Goal: Task Accomplishment & Management: Manage account settings

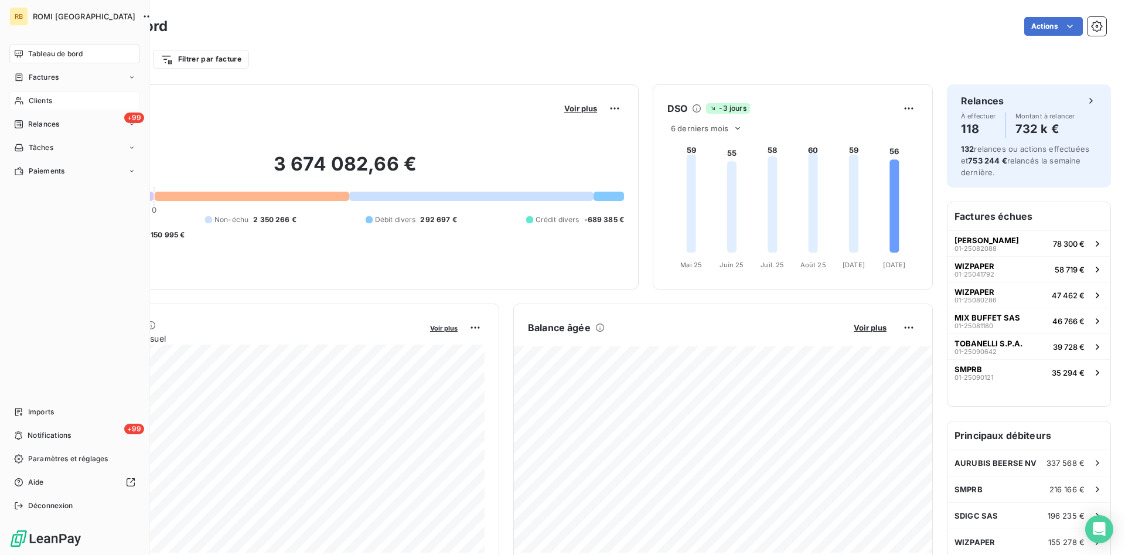
click at [53, 98] on div "Clients" at bounding box center [74, 100] width 131 height 19
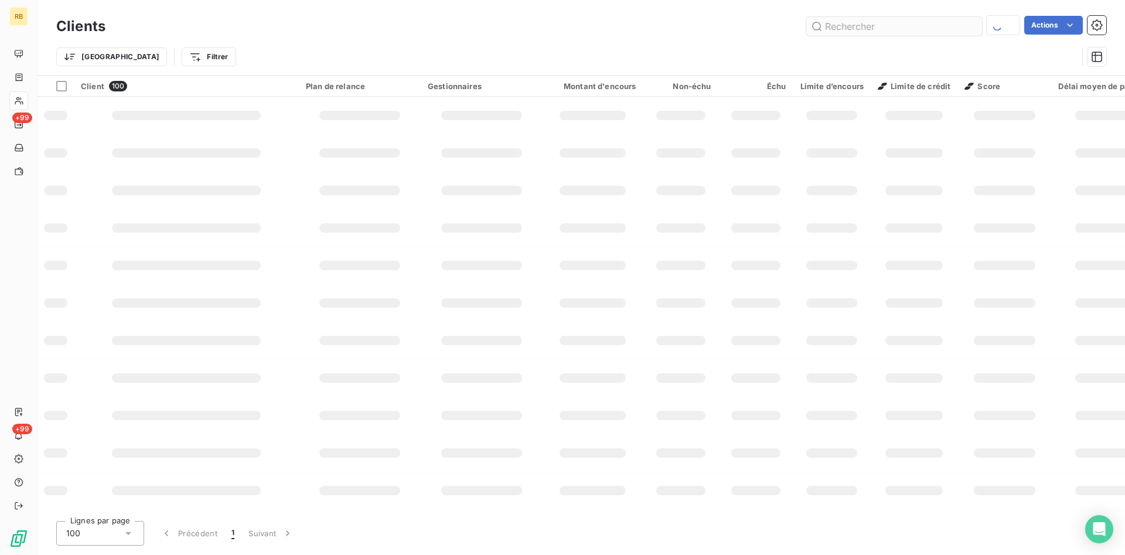
click at [840, 33] on input "text" at bounding box center [894, 26] width 176 height 19
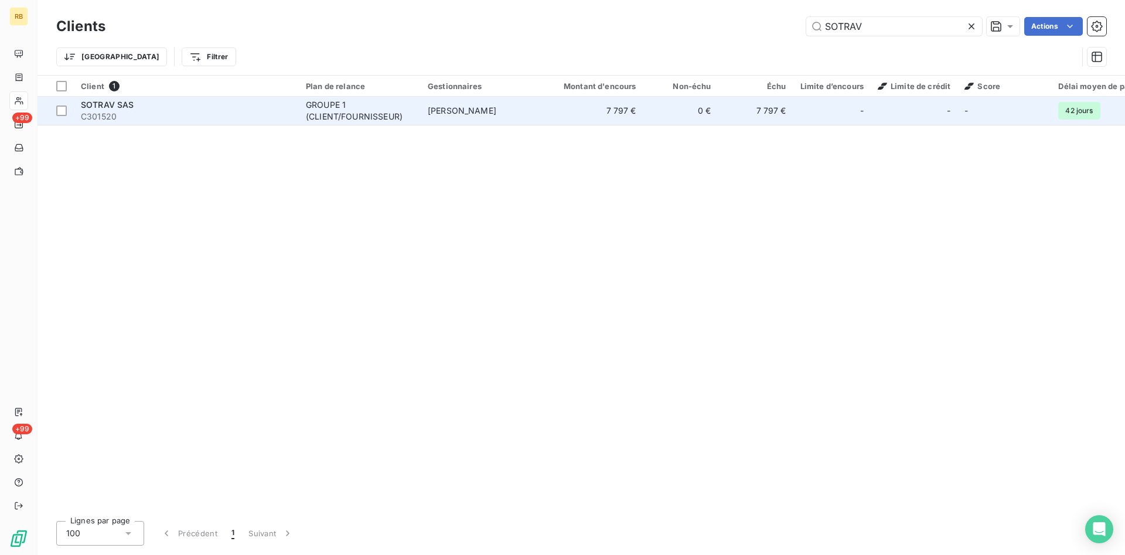
type input "SOTRAV"
click at [557, 113] on td "7 797 €" at bounding box center [593, 111] width 101 height 28
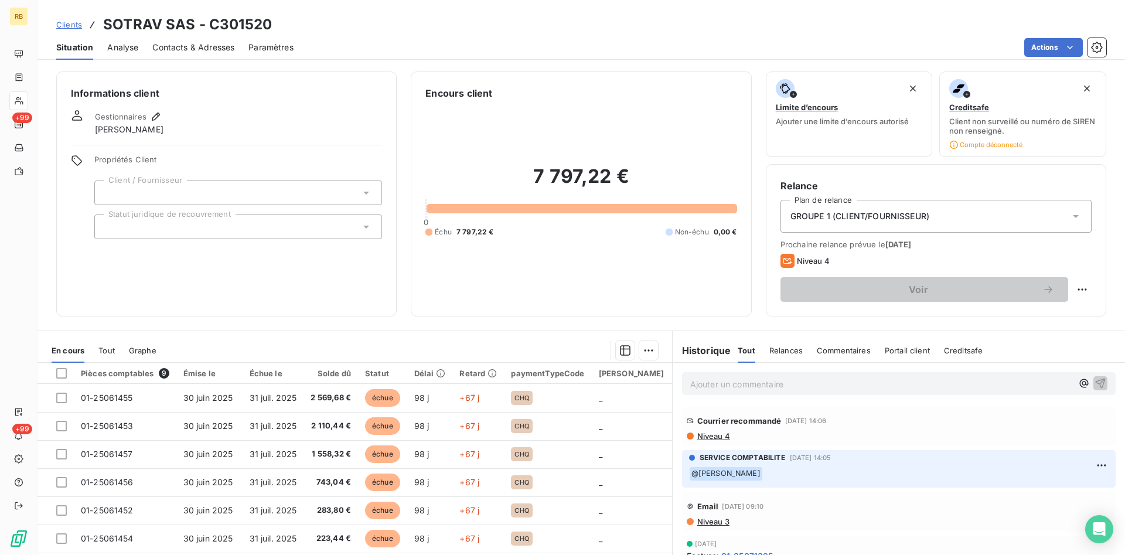
click at [185, 46] on span "Contacts & Adresses" at bounding box center [193, 48] width 82 height 12
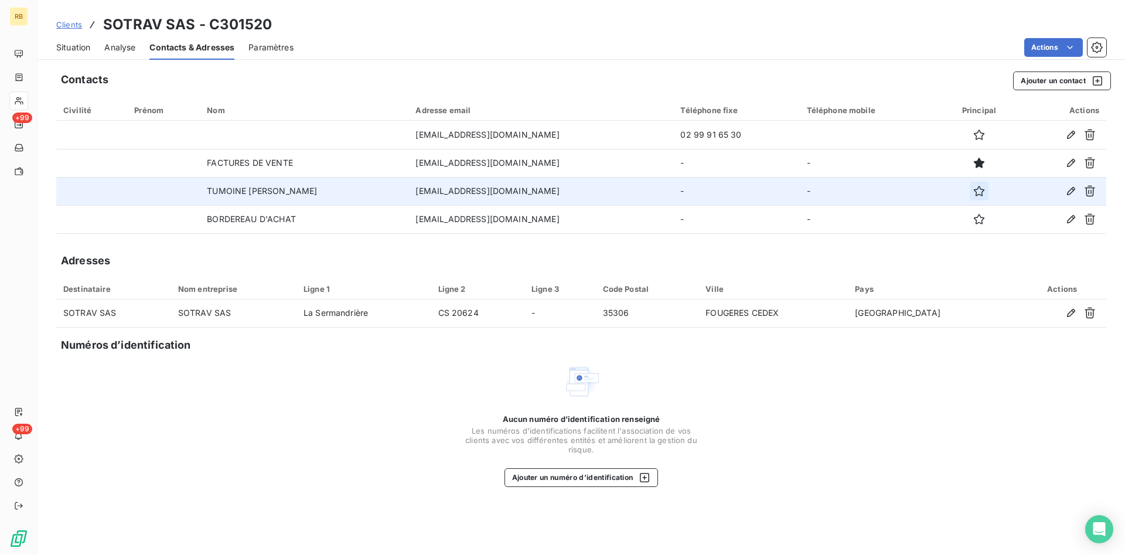
click at [973, 190] on icon "button" at bounding box center [979, 191] width 12 height 12
click at [517, 192] on td "[EMAIL_ADDRESS][DOMAIN_NAME]" at bounding box center [540, 191] width 265 height 28
click at [480, 192] on td "[EMAIL_ADDRESS][DOMAIN_NAME]" at bounding box center [540, 191] width 265 height 28
click at [1072, 190] on icon "button" at bounding box center [1071, 191] width 12 height 12
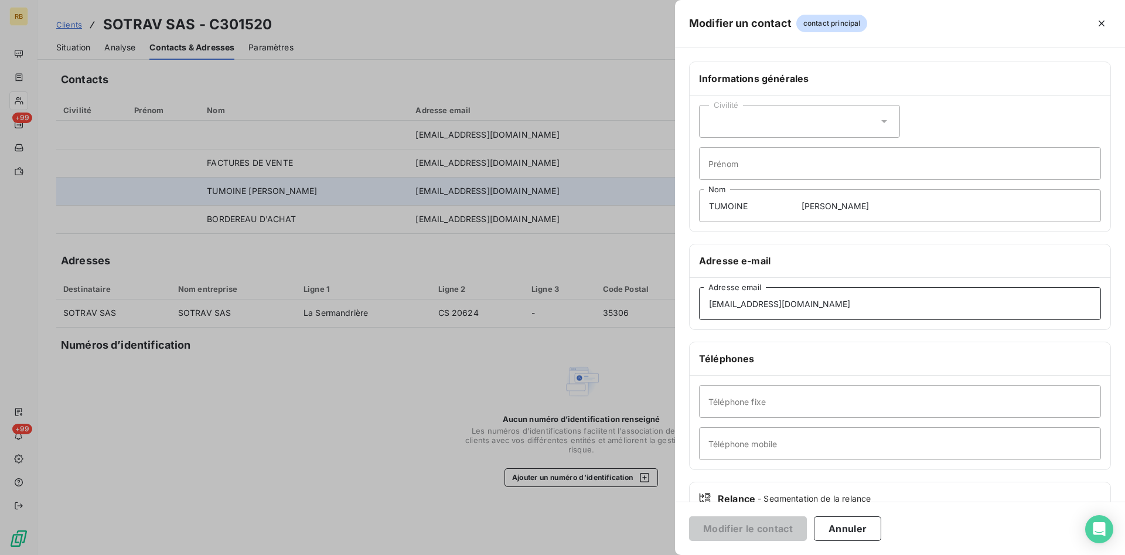
click at [764, 306] on input "[EMAIL_ADDRESS][DOMAIN_NAME]" at bounding box center [900, 303] width 402 height 33
type input "[EMAIL_ADDRESS][DOMAIN_NAME]"
click at [783, 527] on button "Modifier le contact" at bounding box center [748, 528] width 118 height 25
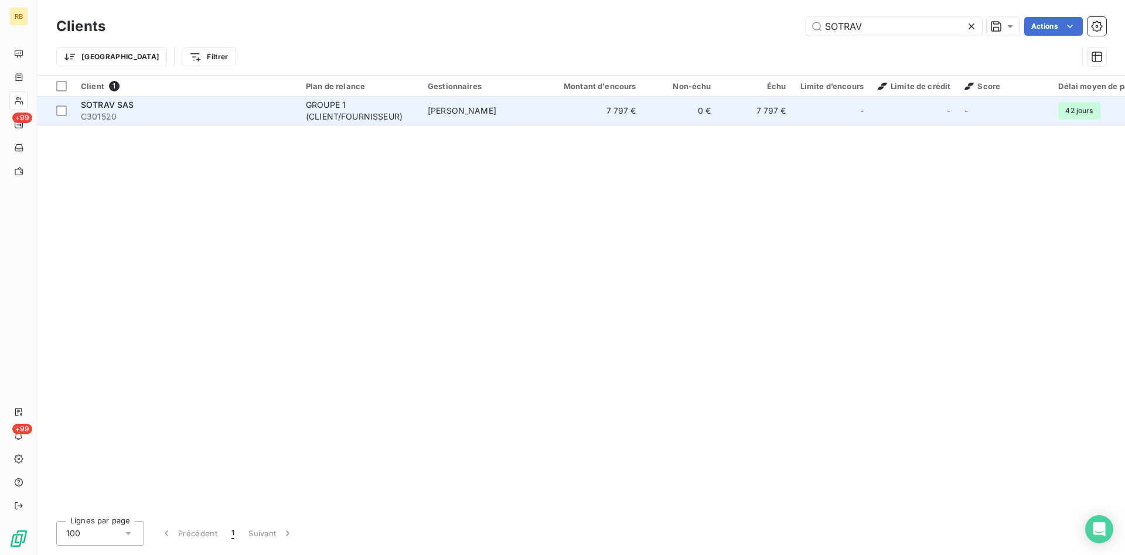
click at [477, 114] on span "[PERSON_NAME]" at bounding box center [462, 110] width 69 height 10
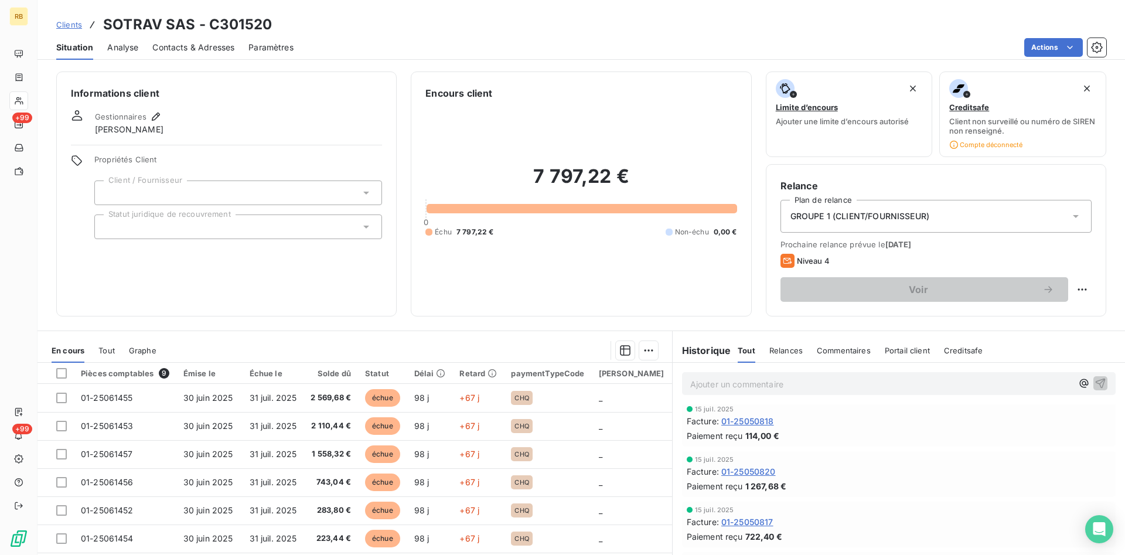
scroll to position [120, 0]
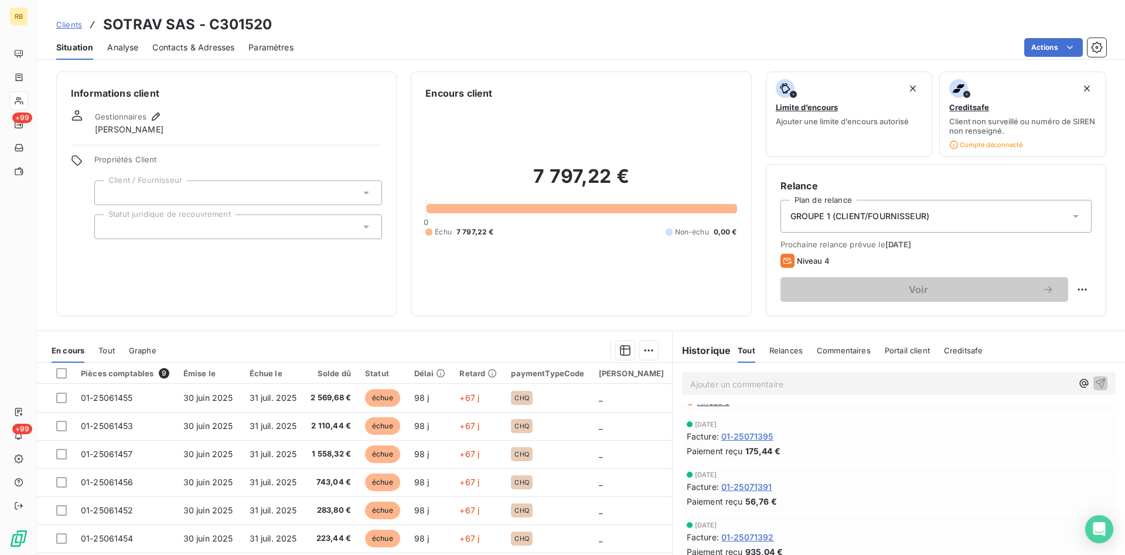
click at [183, 45] on span "Contacts & Adresses" at bounding box center [193, 48] width 82 height 12
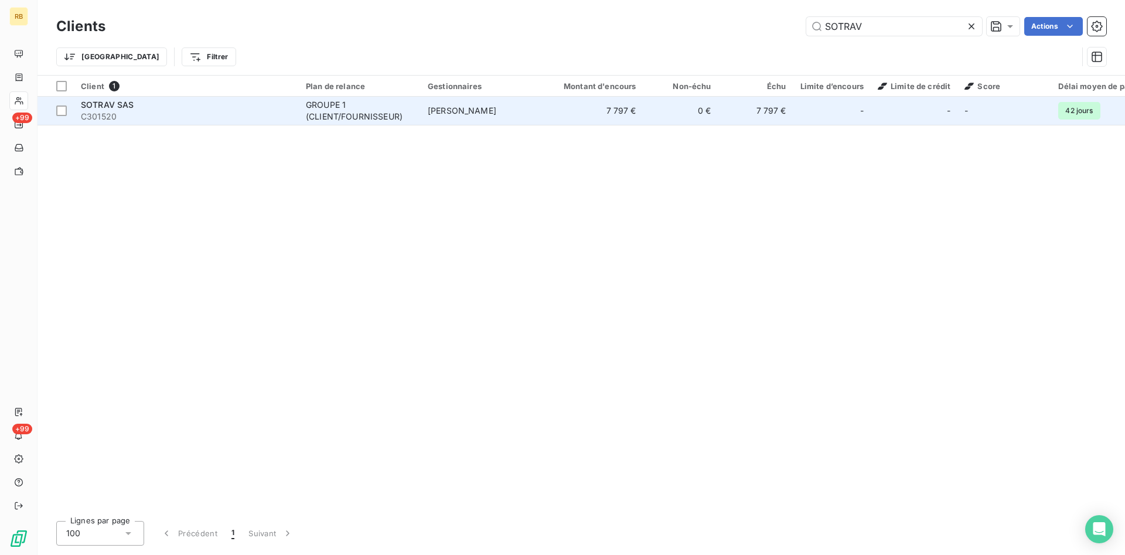
click at [407, 115] on div "GROUPE 1 (CLIENT/FOURNISSEUR)" at bounding box center [360, 110] width 108 height 23
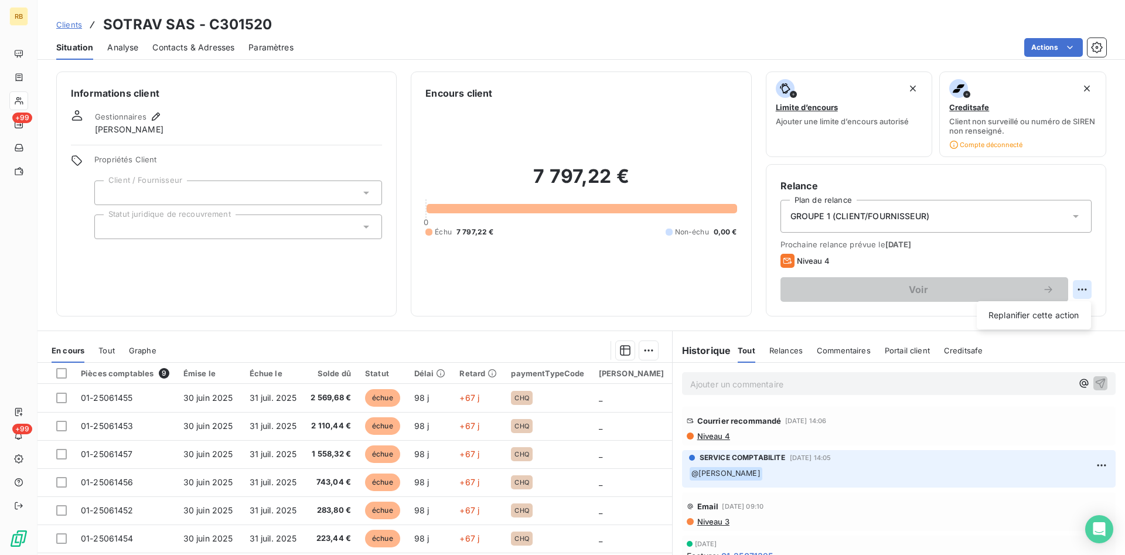
click at [1087, 287] on html "RB +99 +99 Clients SOTRAV SAS - C301520 Situation Analyse Contacts & Adresses P…" at bounding box center [562, 277] width 1125 height 555
click at [1067, 315] on div "Replanifier cette action" at bounding box center [1034, 315] width 105 height 19
select select "9"
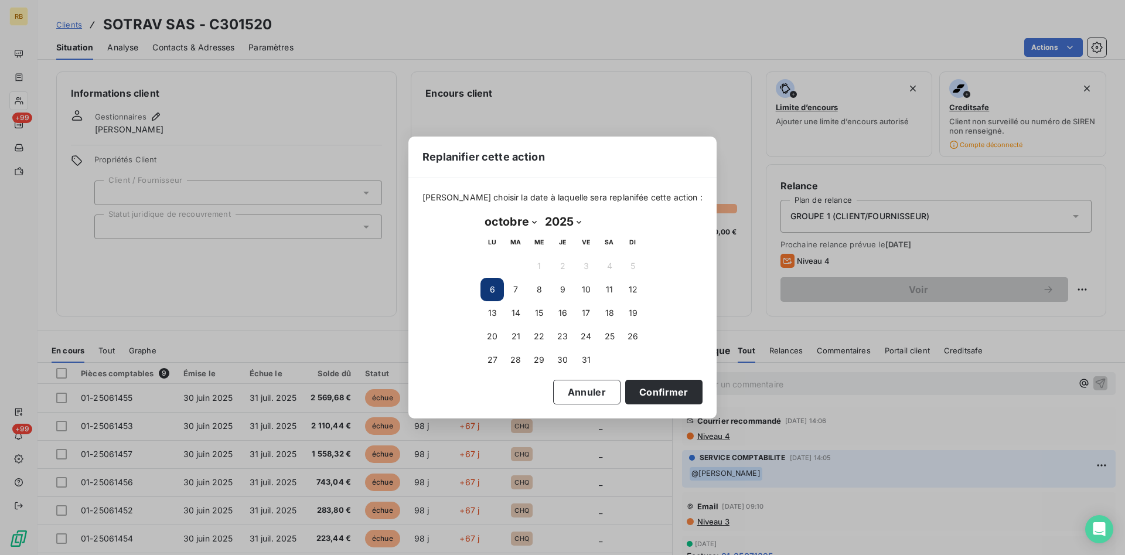
click at [529, 99] on div "Replanifier cette action [PERSON_NAME] choisir la date à laquelle sera replanif…" at bounding box center [562, 277] width 1125 height 555
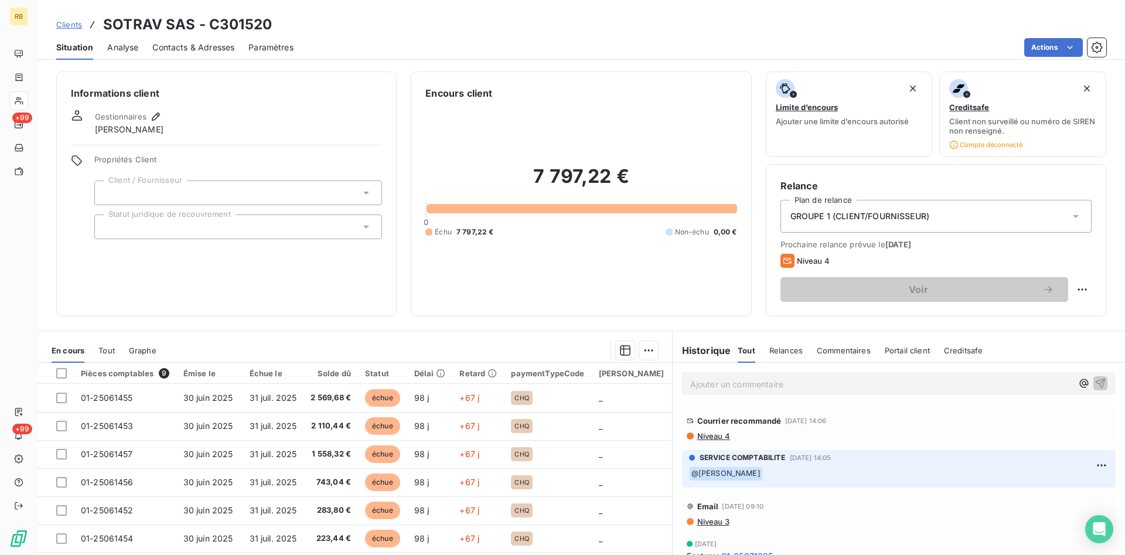
click at [182, 44] on span "Contacts & Adresses" at bounding box center [193, 48] width 82 height 12
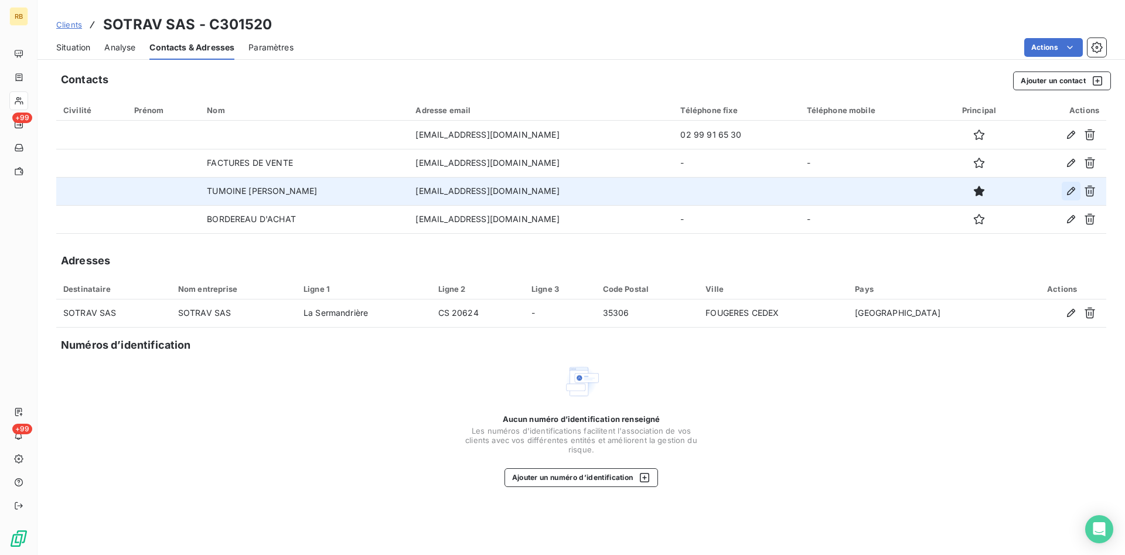
click at [1074, 190] on icon "button" at bounding box center [1071, 191] width 8 height 8
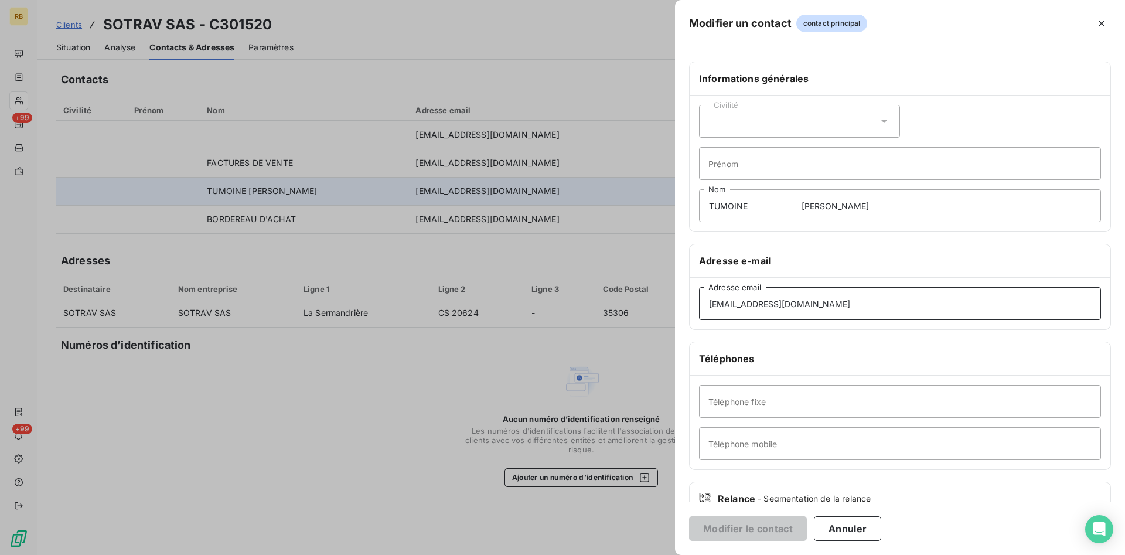
click at [716, 305] on input "[EMAIL_ADDRESS][DOMAIN_NAME]" at bounding box center [900, 303] width 402 height 33
type input "[EMAIL_ADDRESS][DOMAIN_NAME]"
click at [765, 519] on button "Modifier le contact" at bounding box center [748, 528] width 118 height 25
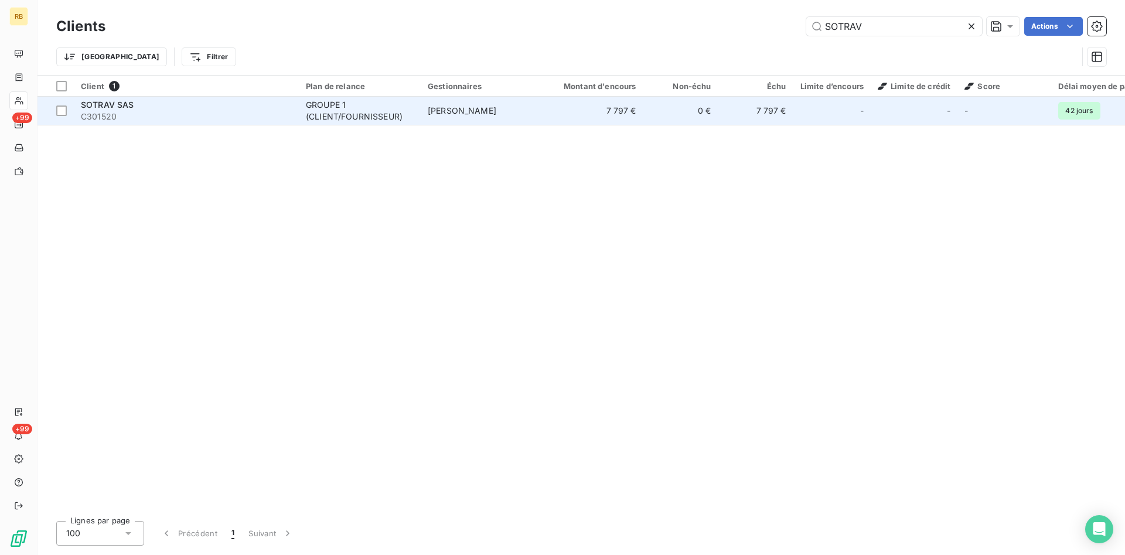
click at [516, 109] on td "[PERSON_NAME]" at bounding box center [482, 111] width 122 height 28
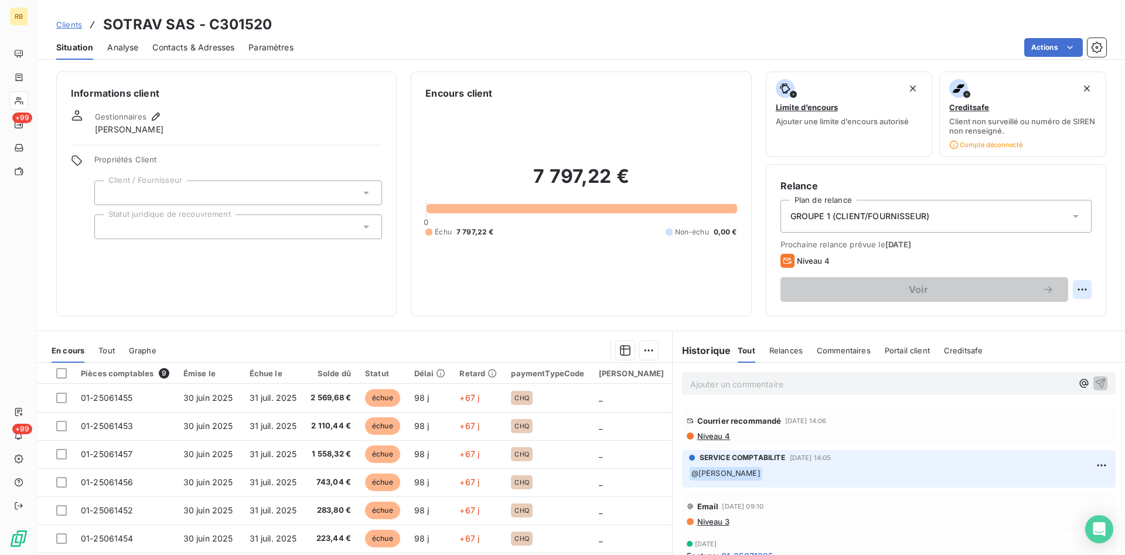
click at [1080, 282] on html "RB +99 +99 Clients SOTRAV SAS - C301520 Situation Analyse Contacts & Adresses P…" at bounding box center [562, 277] width 1125 height 555
click at [1020, 317] on div "Replanifier cette action" at bounding box center [1034, 315] width 105 height 19
select select "9"
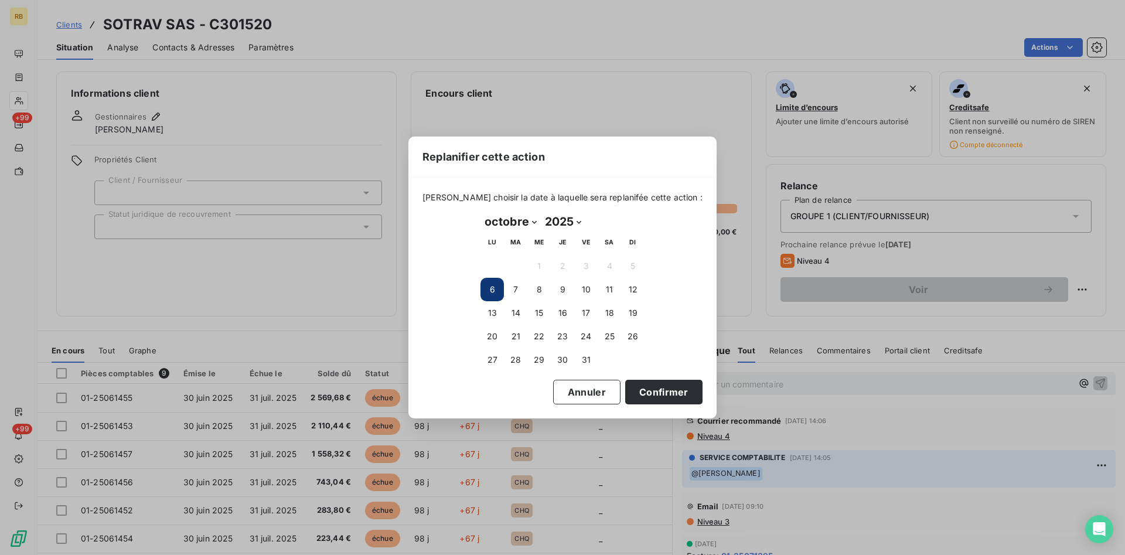
click at [493, 287] on button "6" at bounding box center [492, 289] width 23 height 23
drag, startPoint x: 493, startPoint y: 287, endPoint x: 602, endPoint y: 316, distance: 112.9
click at [496, 288] on button "6" at bounding box center [492, 289] width 23 height 23
click at [653, 387] on button "Confirmer" at bounding box center [663, 392] width 77 height 25
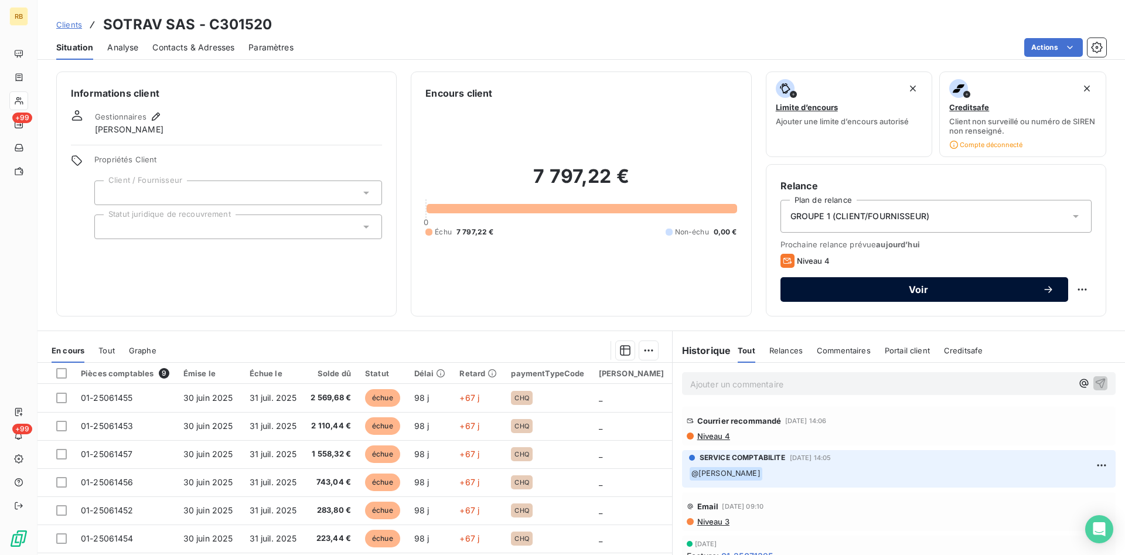
click at [967, 290] on span "Voir" at bounding box center [919, 289] width 248 height 9
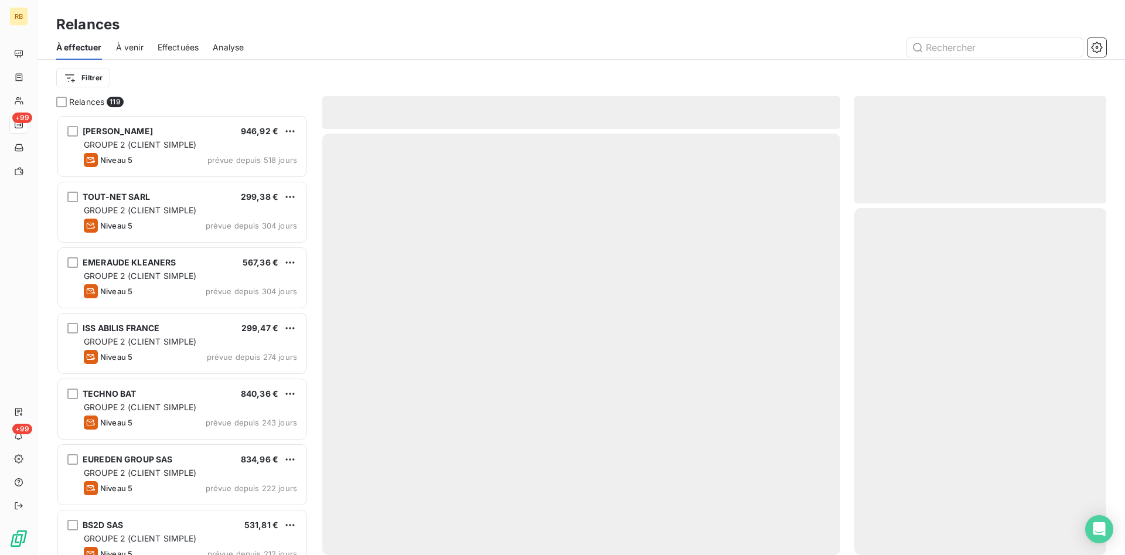
scroll to position [440, 252]
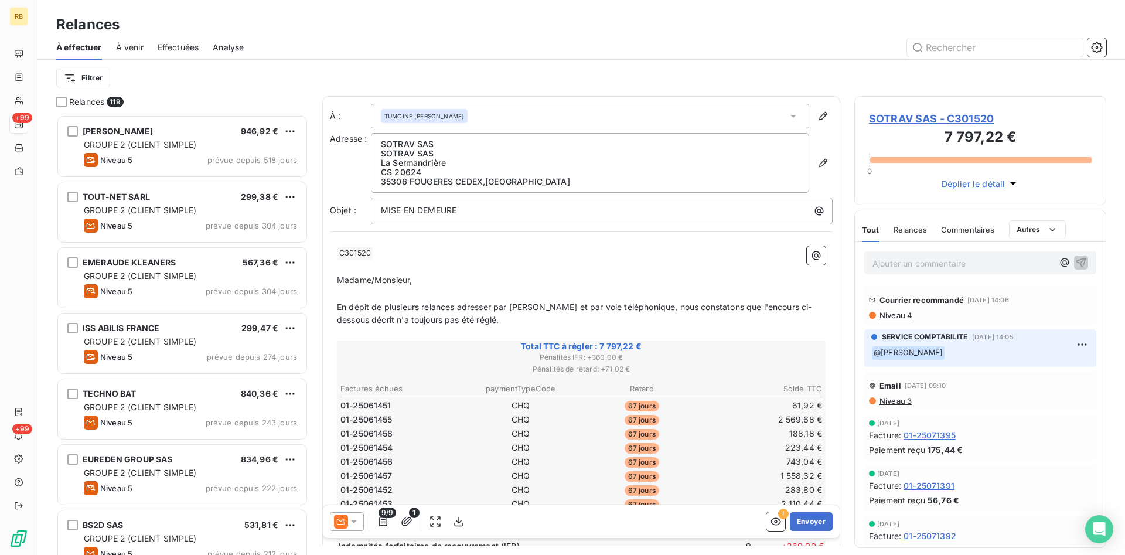
click at [357, 523] on icon at bounding box center [354, 522] width 12 height 12
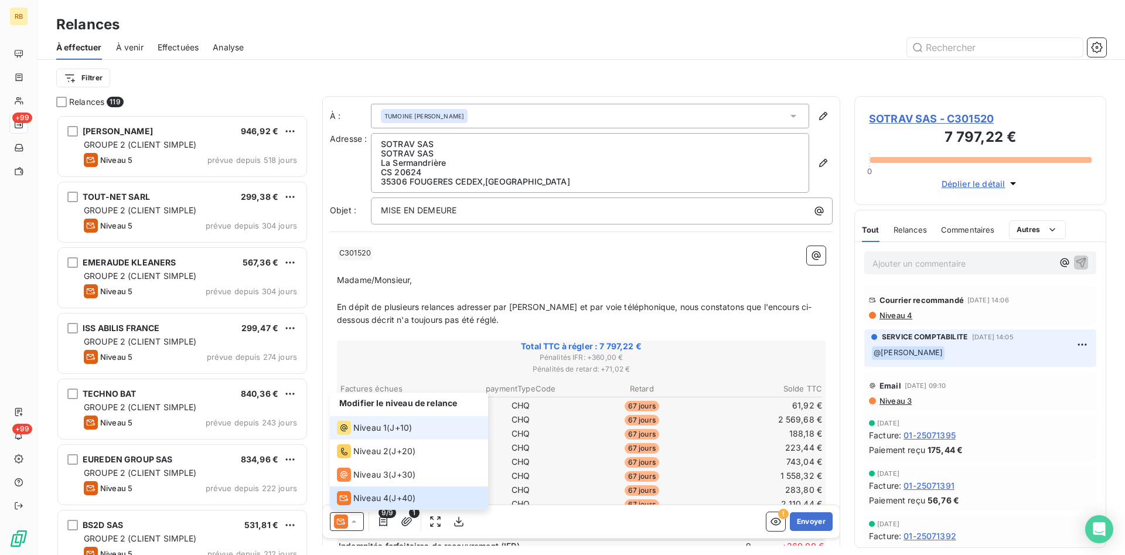
click at [400, 430] on span "J+10 )" at bounding box center [401, 428] width 22 height 12
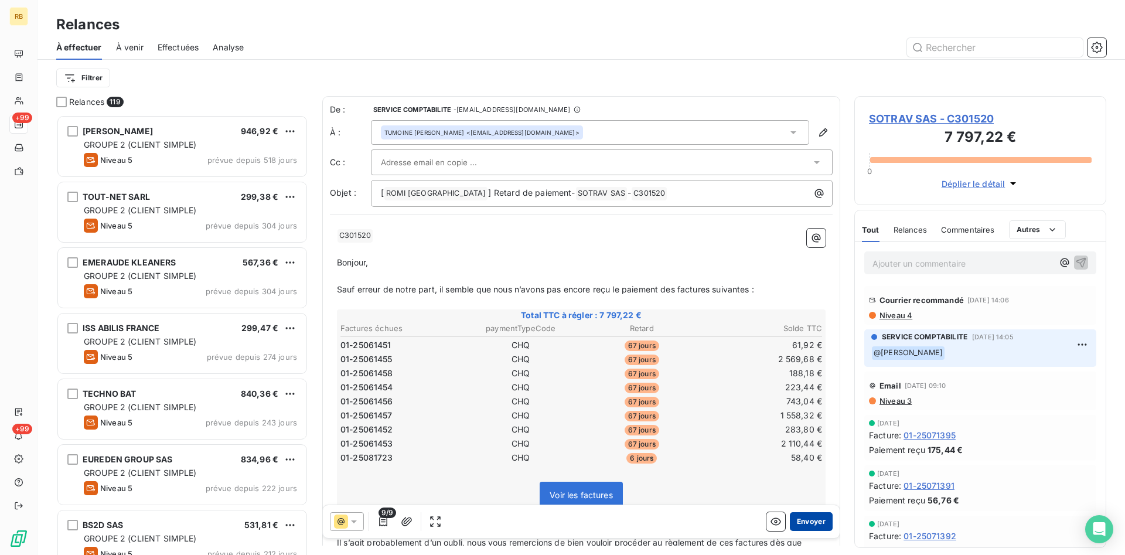
click at [820, 516] on button "Envoyer" at bounding box center [811, 521] width 43 height 19
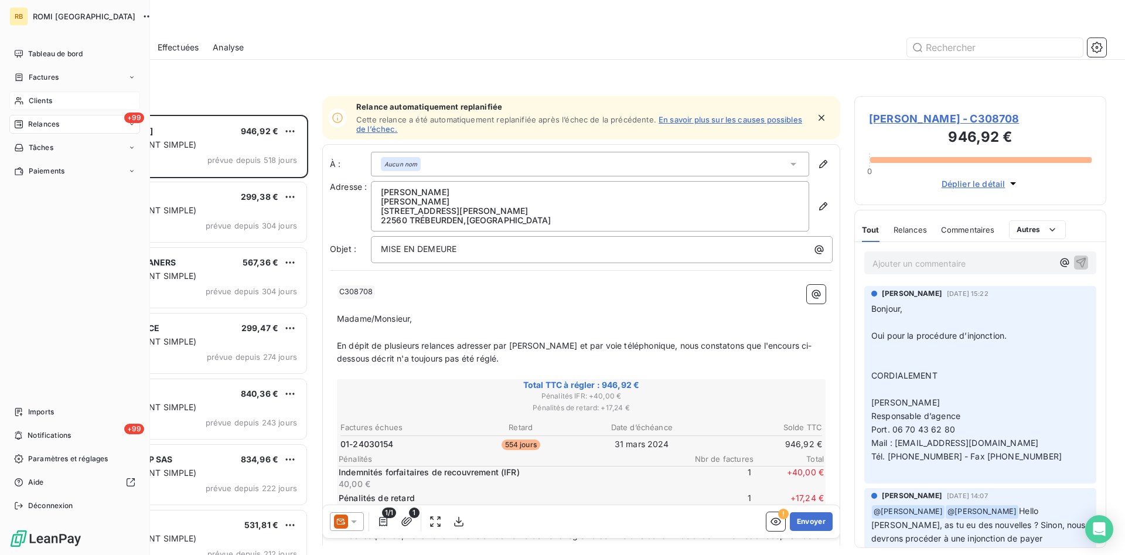
click at [39, 95] on div "Clients" at bounding box center [74, 100] width 131 height 19
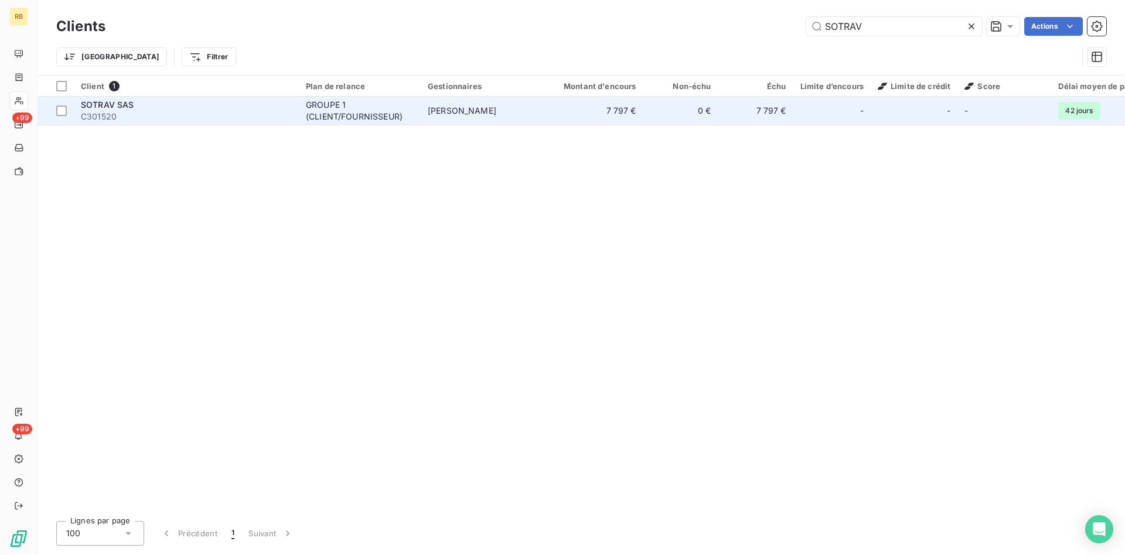
click at [555, 118] on td "7 797 €" at bounding box center [593, 111] width 101 height 28
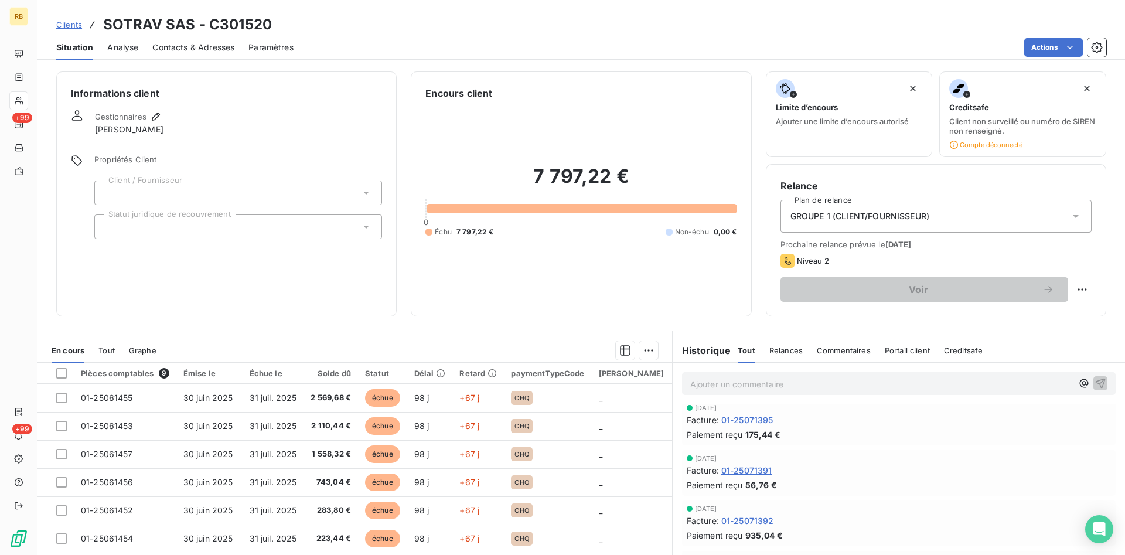
scroll to position [120, 0]
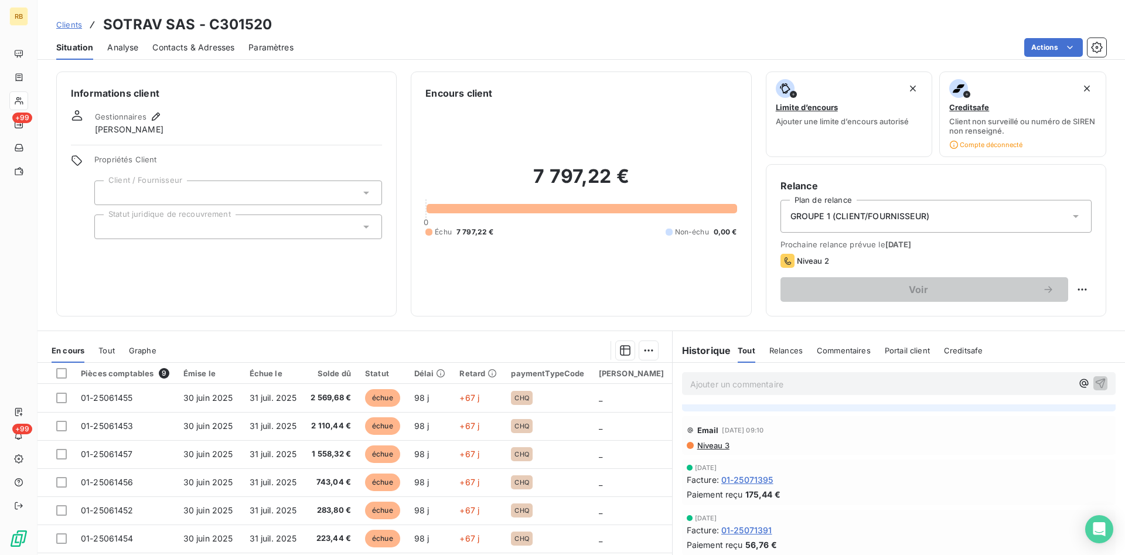
click at [703, 445] on span "Niveau 3" at bounding box center [712, 445] width 33 height 9
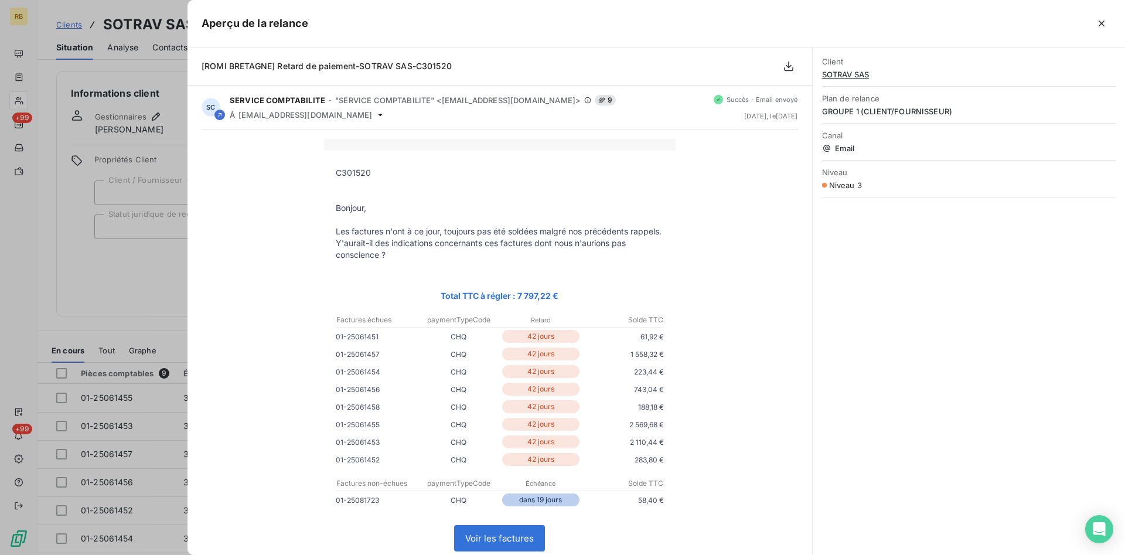
drag, startPoint x: 75, startPoint y: 285, endPoint x: 82, endPoint y: 283, distance: 7.2
click at [75, 284] on div at bounding box center [562, 277] width 1125 height 555
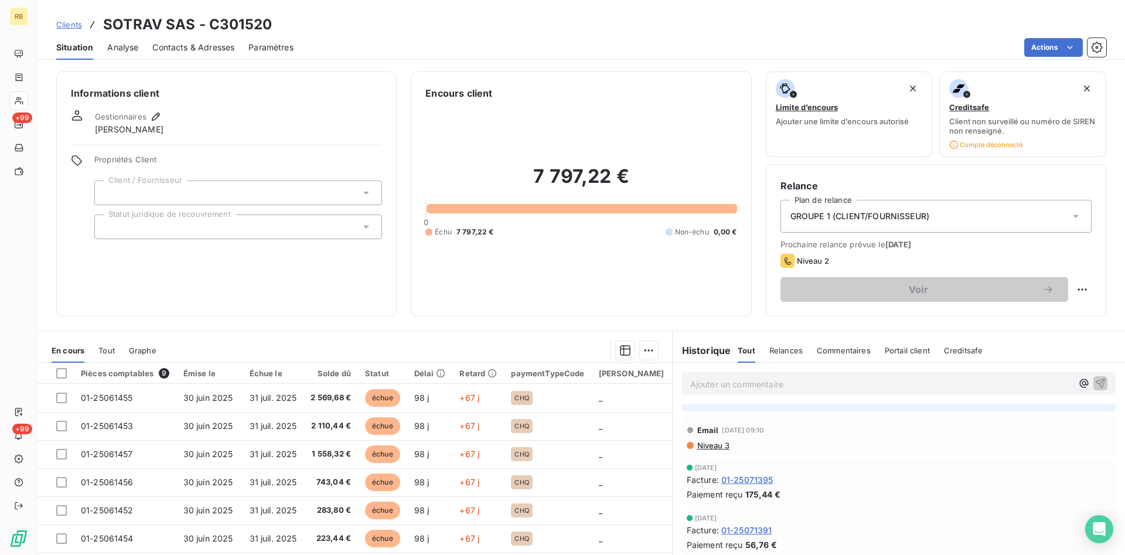
click at [214, 45] on span "Contacts & Adresses" at bounding box center [193, 48] width 82 height 12
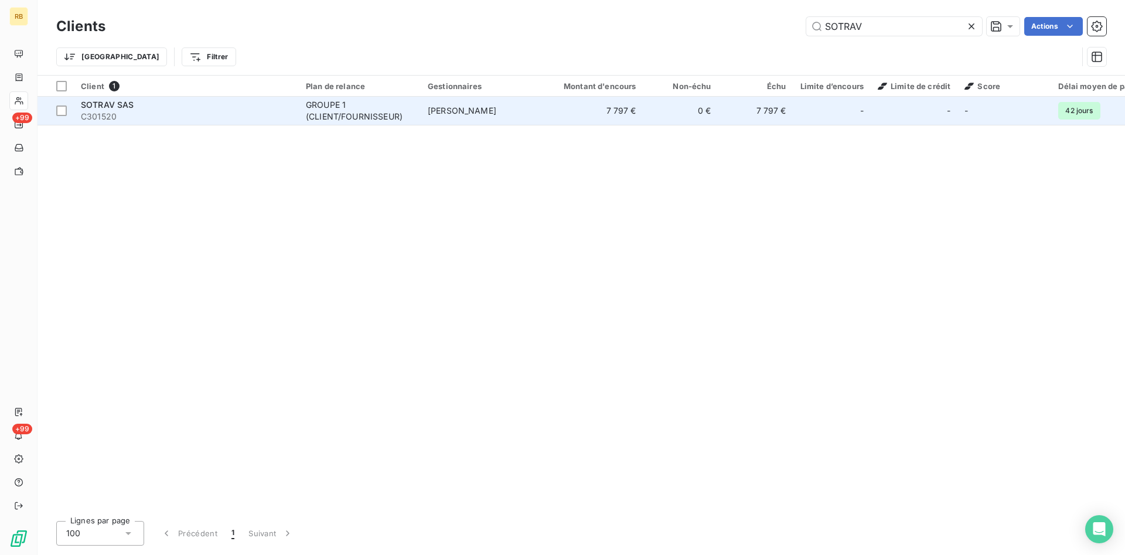
click at [530, 113] on td "[PERSON_NAME]" at bounding box center [482, 111] width 122 height 28
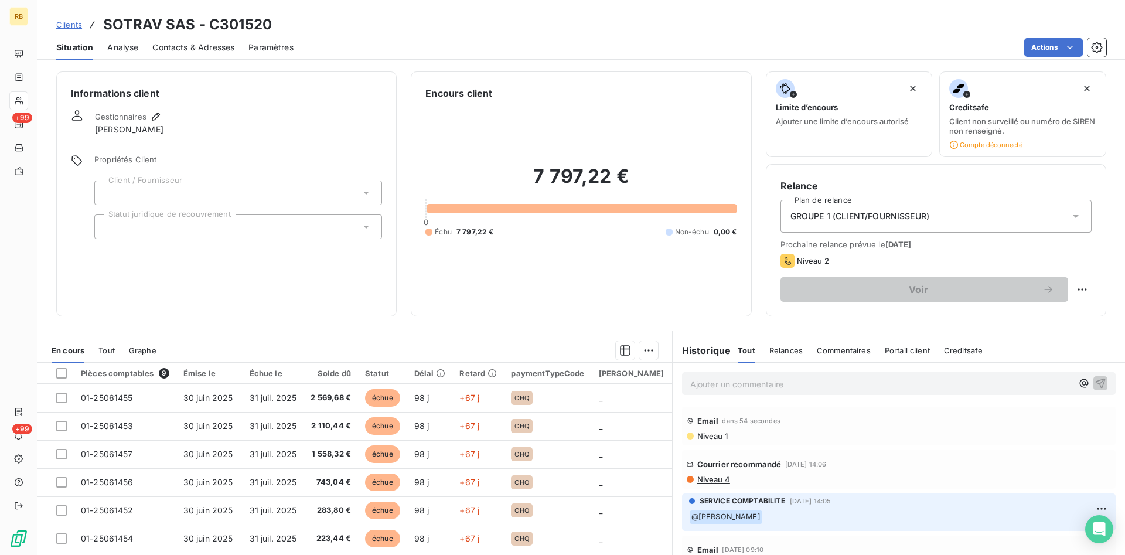
click at [789, 383] on p "Ajouter un commentaire ﻿" at bounding box center [881, 384] width 382 height 15
click at [704, 389] on p "Ajouter un commentaire ﻿" at bounding box center [881, 384] width 382 height 15
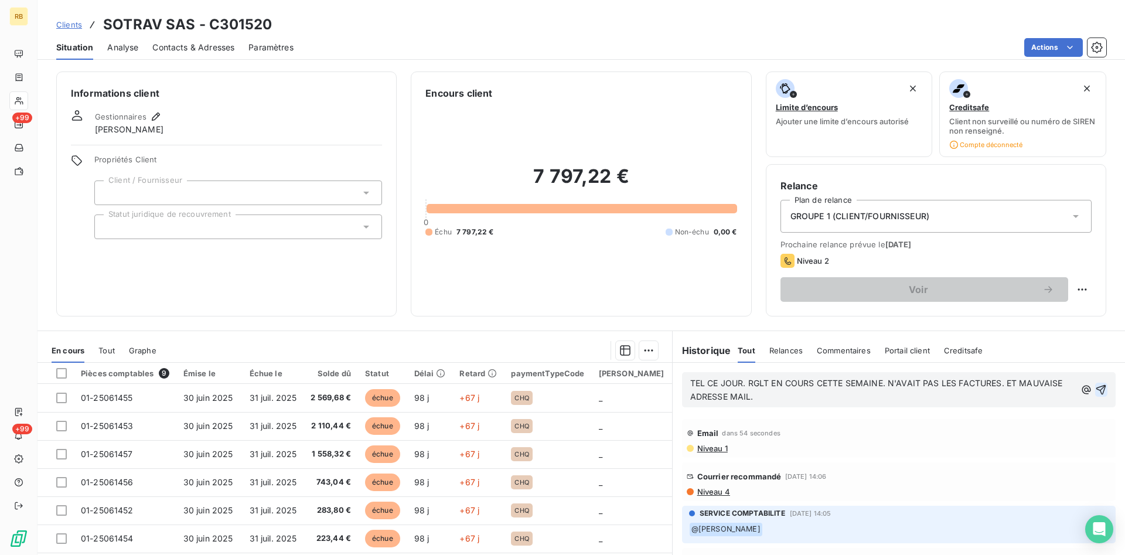
click at [1102, 386] on icon "button" at bounding box center [1101, 390] width 10 height 10
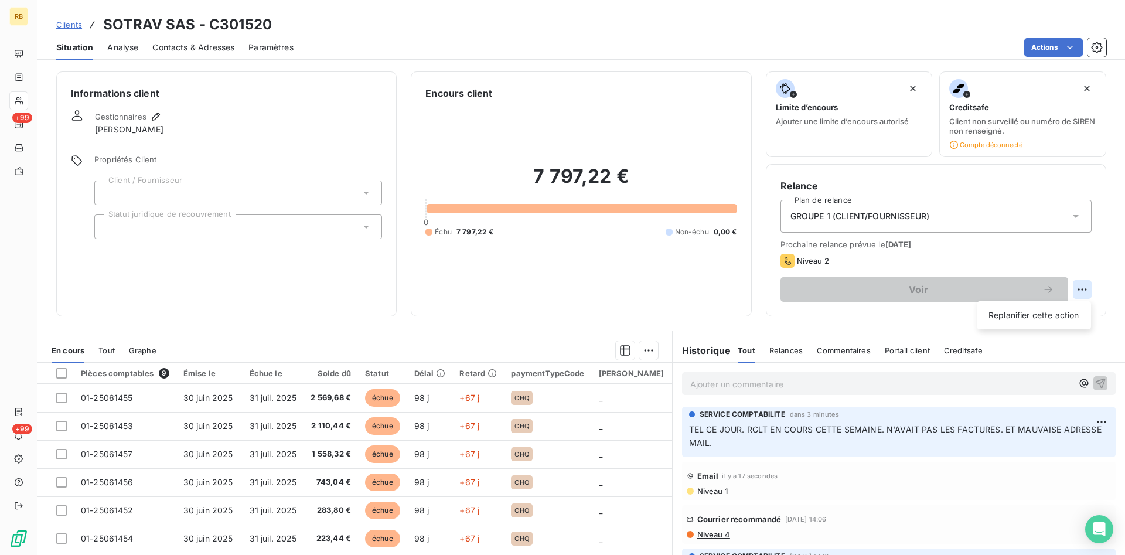
click at [1084, 284] on html "RB +99 +99 Clients SOTRAV SAS - C301520 Situation Analyse Contacts & Adresses P…" at bounding box center [562, 277] width 1125 height 555
click at [1057, 315] on div "Replanifier cette action" at bounding box center [1034, 315] width 105 height 19
select select "9"
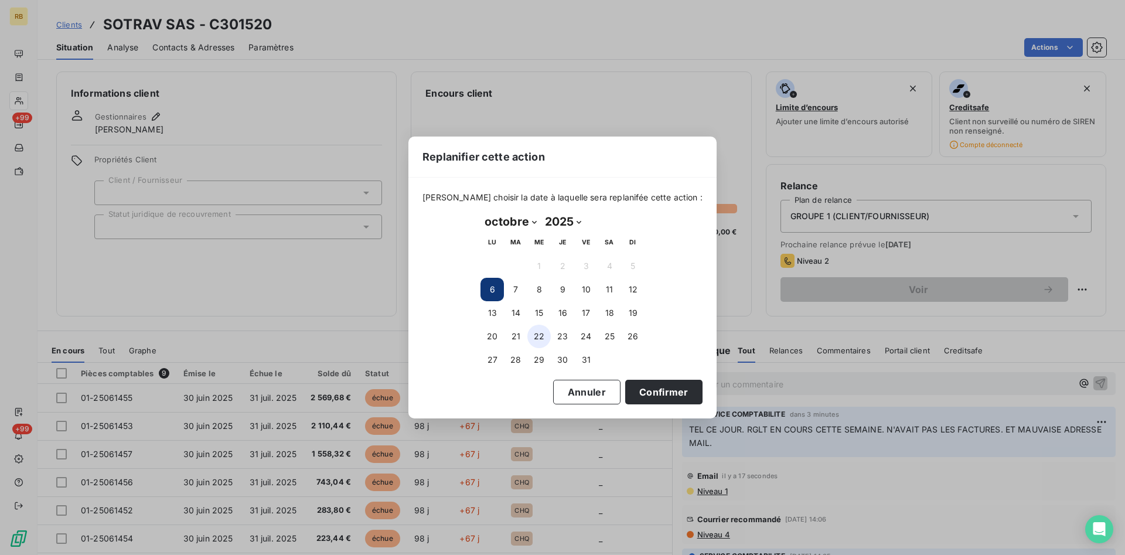
click at [540, 340] on button "22" at bounding box center [538, 336] width 23 height 23
click at [641, 391] on button "Confirmer" at bounding box center [663, 392] width 77 height 25
